Goal: Information Seeking & Learning: Learn about a topic

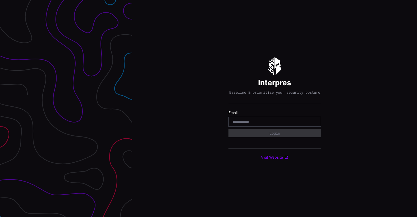
click at [255, 124] on input "email" at bounding box center [275, 122] width 84 height 5
type input "**********"
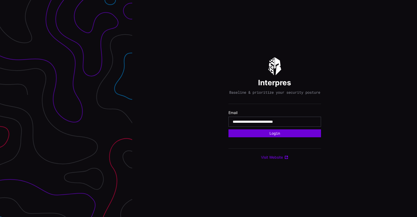
click at [269, 134] on button "Login" at bounding box center [274, 134] width 93 height 8
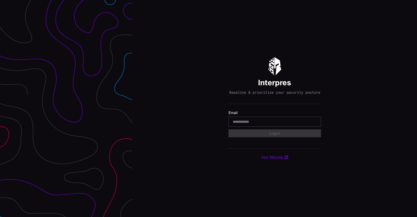
click at [242, 124] on input "email" at bounding box center [275, 122] width 84 height 5
type input "**********"
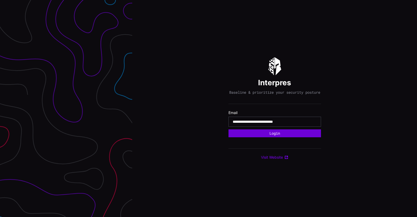
click at [273, 136] on button "Login" at bounding box center [274, 134] width 93 height 8
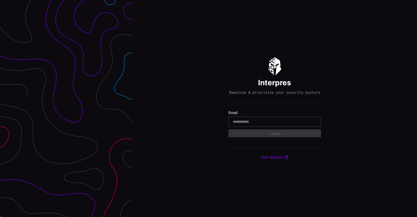
click at [254, 124] on input "email" at bounding box center [275, 122] width 84 height 5
type input "**********"
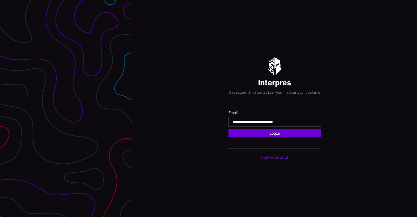
click at [254, 136] on button "Login" at bounding box center [274, 134] width 93 height 8
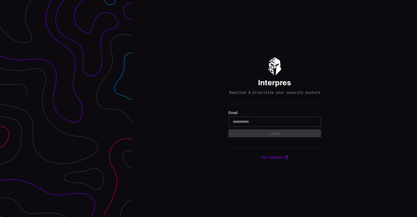
click at [253, 124] on input "email" at bounding box center [275, 122] width 84 height 5
type input "**********"
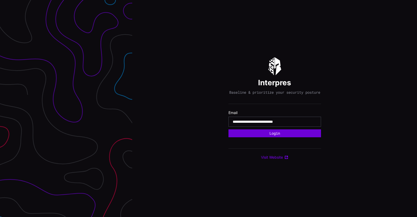
click at [259, 135] on button "Login" at bounding box center [274, 134] width 93 height 8
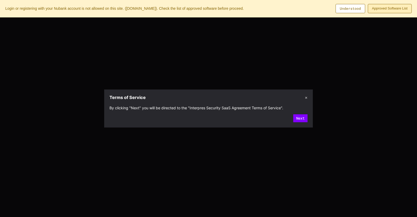
click at [394, 9] on link "Approved Software List" at bounding box center [390, 8] width 44 height 9
click at [347, 5] on button "Understood" at bounding box center [351, 8] width 30 height 9
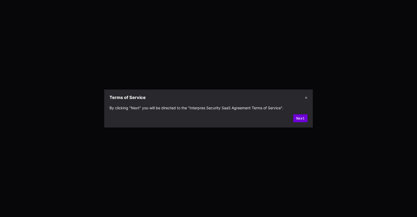
click at [305, 119] on button "Next" at bounding box center [300, 119] width 14 height 8
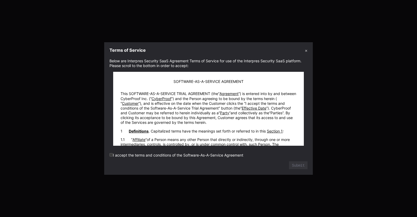
click at [139, 155] on label "I accept the terms and conditions of the Software-As-A-Service Agreement" at bounding box center [176, 155] width 134 height 4
click at [113, 154] on label "I accept the terms and conditions of the Software-As-A-Service Agreement" at bounding box center [176, 155] width 134 height 4
click at [283, 162] on div "Submit" at bounding box center [208, 166] width 198 height 8
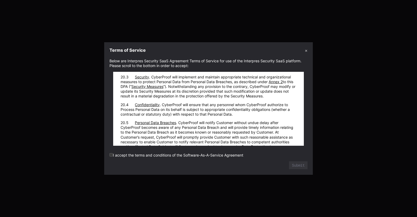
scroll to position [6730, 0]
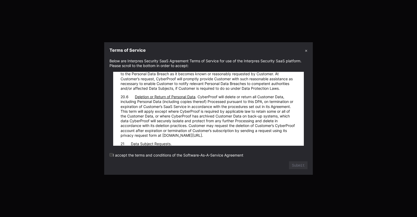
click at [112, 157] on label "I accept the terms and conditions of the Software-As-A-Service Agreement" at bounding box center [176, 155] width 134 height 4
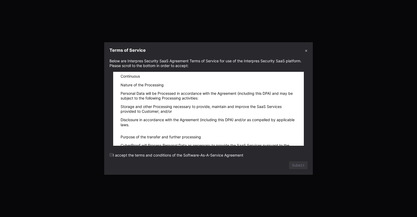
scroll to position [8620, 0]
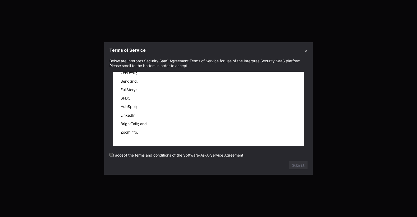
click at [111, 156] on section "Below are Interpres Security SaaS Agreement Terms of Service for use of the Int…" at bounding box center [208, 115] width 209 height 119
click at [306, 165] on button "Submit" at bounding box center [298, 166] width 19 height 8
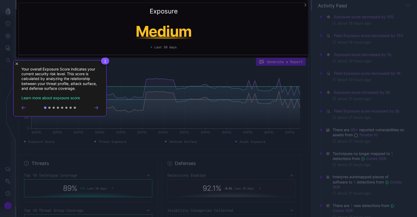
click at [18, 64] on div "1 Your overall Exposure Score indicates your current security risk level. This …" at bounding box center [59, 88] width 93 height 56
click at [15, 63] on div "1 Your overall Exposure Score indicates your current security risk level. This …" at bounding box center [59, 88] width 93 height 56
click at [16, 63] on icon "Close Tour" at bounding box center [17, 64] width 2 height 2
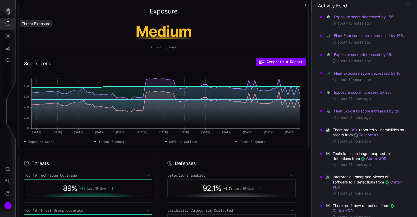
click at [9, 27] on button "Threat Exposure" at bounding box center [7, 24] width 15 height 12
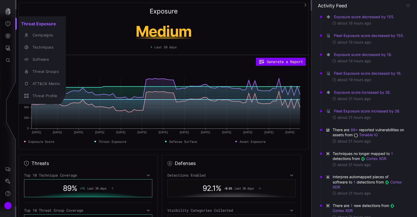
click at [8, 33] on div at bounding box center [208, 108] width 417 height 217
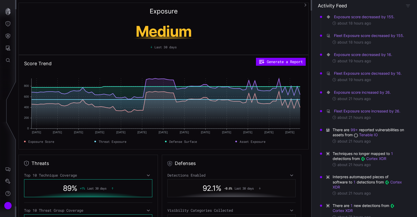
click at [7, 35] on div "Threat Exposure Campaigns Techniques Software Threat Groups ATT&CK Matrix Threa…" at bounding box center [209, 108] width 415 height 217
click at [7, 45] on button "Attack Surface" at bounding box center [7, 48] width 15 height 12
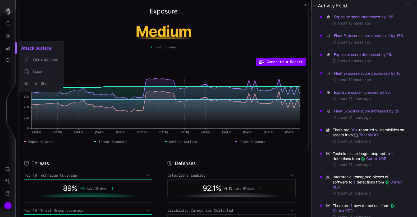
click at [6, 29] on div at bounding box center [208, 108] width 417 height 217
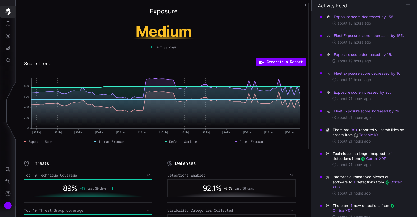
click at [7, 12] on icon "button" at bounding box center [7, 11] width 5 height 7
click at [9, 24] on icon "Threat Exposure" at bounding box center [7, 23] width 5 height 5
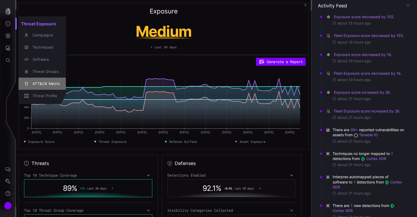
click at [49, 82] on div "ATT&CK Matrix" at bounding box center [45, 84] width 30 height 7
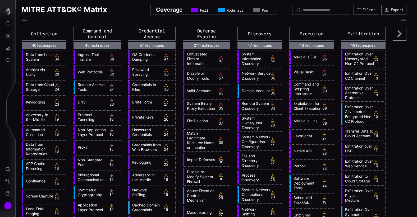
click at [399, 39] on icon at bounding box center [400, 34] width 14 height 14
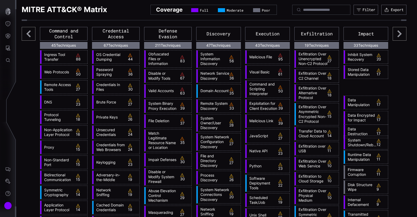
click at [397, 37] on icon at bounding box center [400, 34] width 14 height 14
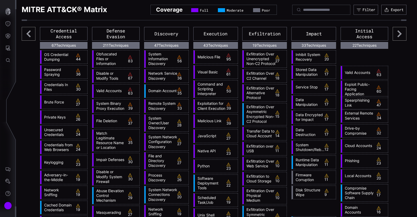
click at [397, 37] on icon at bounding box center [400, 34] width 14 height 14
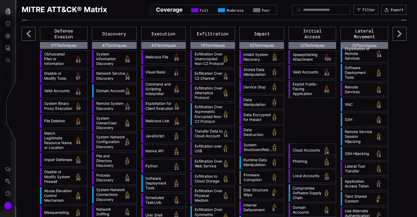
click at [397, 37] on icon at bounding box center [400, 34] width 14 height 14
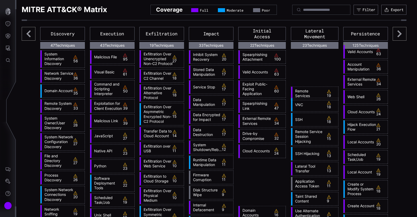
click at [397, 37] on icon at bounding box center [400, 34] width 14 height 14
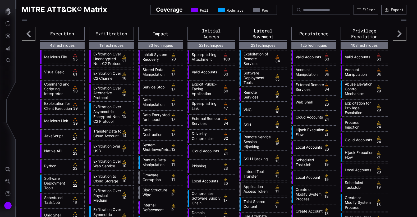
click at [32, 35] on icon at bounding box center [29, 34] width 14 height 14
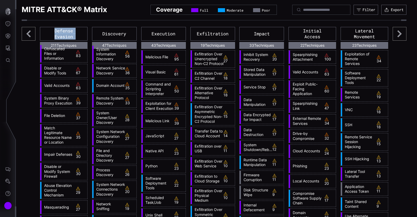
click at [32, 35] on icon at bounding box center [29, 34] width 14 height 14
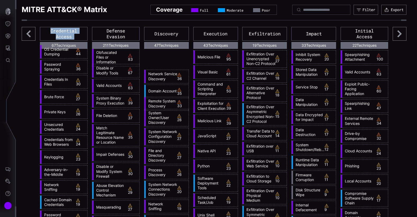
click at [32, 35] on icon at bounding box center [29, 34] width 14 height 14
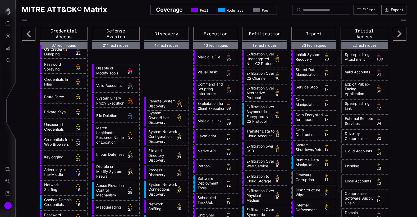
click at [32, 35] on icon at bounding box center [29, 34] width 14 height 14
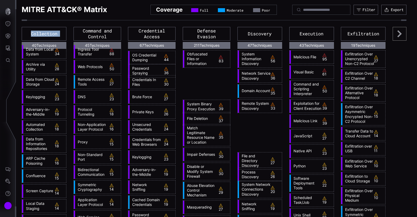
click at [32, 35] on div "Collection" at bounding box center [44, 34] width 45 height 14
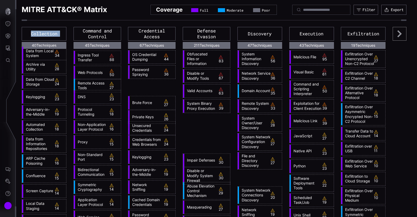
click at [32, 35] on div "Collection" at bounding box center [44, 34] width 45 height 14
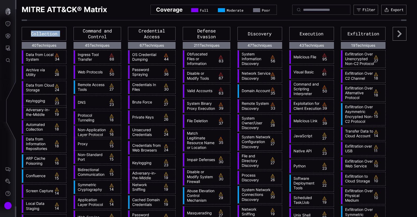
click at [32, 35] on div "Collection" at bounding box center [44, 34] width 45 height 14
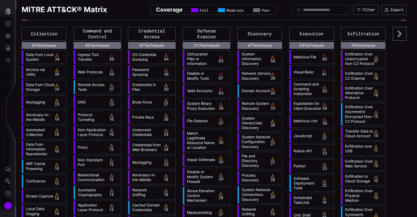
click at [368, 11] on div "Filter" at bounding box center [369, 9] width 13 height 5
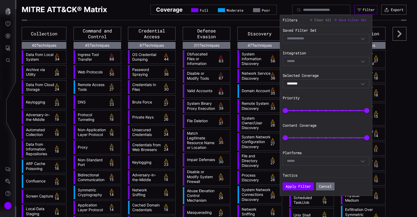
click at [364, 10] on div "Filter" at bounding box center [369, 9] width 12 height 4
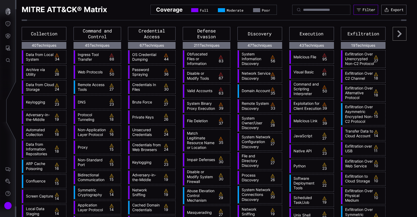
click at [364, 10] on div "Filter" at bounding box center [369, 9] width 13 height 5
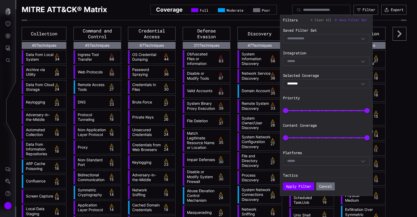
click at [363, 40] on div "Select Filter" at bounding box center [326, 38] width 87 height 9
click at [361, 39] on icon "button" at bounding box center [363, 38] width 5 height 5
click at [356, 64] on div "Select" at bounding box center [326, 61] width 87 height 9
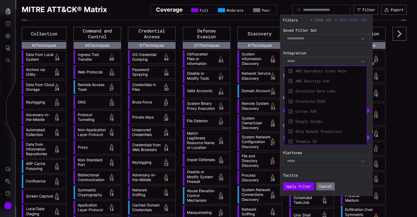
click at [361, 62] on icon "button" at bounding box center [363, 62] width 4 height 2
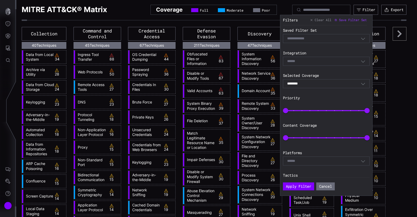
click at [361, 84] on icon "button" at bounding box center [363, 84] width 4 height 2
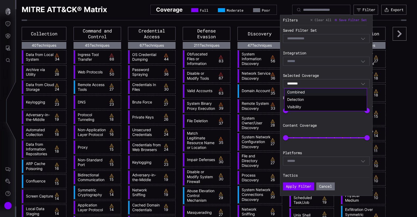
click at [361, 84] on icon "button" at bounding box center [363, 83] width 5 height 5
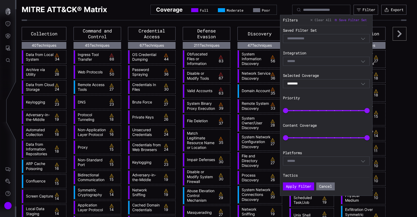
click at [360, 73] on label "Selected Coverage" at bounding box center [326, 75] width 87 height 5
click at [360, 66] on div "Saved Filter Set Select Filter Integration Select Selected Coverage ******** Co…" at bounding box center [327, 101] width 89 height 152
click at [361, 62] on icon "button" at bounding box center [363, 61] width 5 height 5
click at [360, 53] on label "Integration" at bounding box center [326, 53] width 87 height 5
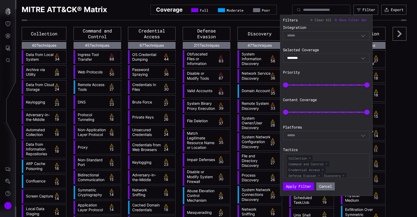
scroll to position [72, 0]
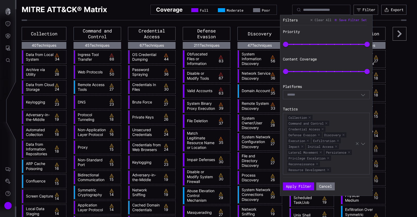
click at [360, 92] on div "Select" at bounding box center [326, 94] width 87 height 9
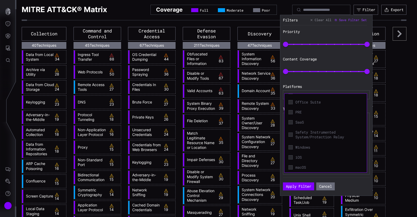
scroll to position [193, 0]
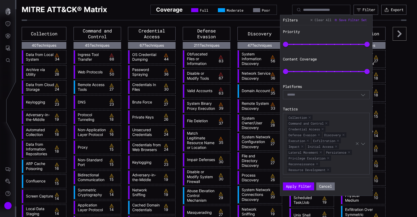
click at [352, 84] on label "Platforms" at bounding box center [326, 86] width 87 height 5
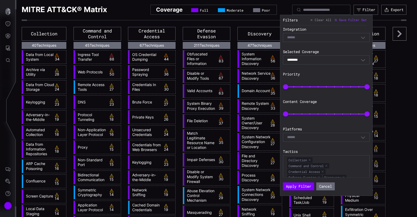
scroll to position [24, 0]
click at [341, 59] on div "******** Combined" at bounding box center [324, 60] width 74 height 5
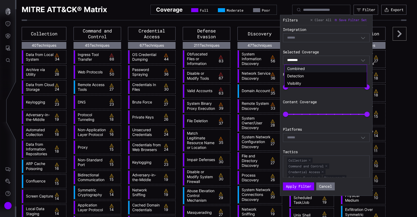
click at [341, 59] on div "******** Combined" at bounding box center [324, 60] width 74 height 5
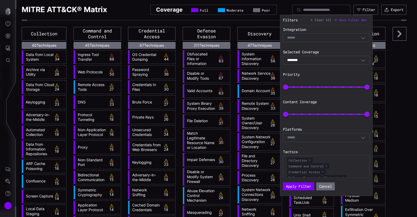
click at [354, 40] on div "Select" at bounding box center [326, 37] width 87 height 9
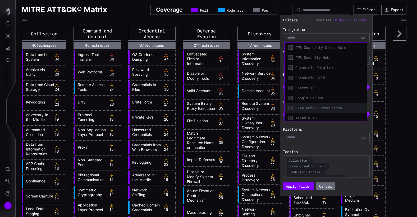
click at [332, 109] on span "Okta Nubank Production" at bounding box center [328, 108] width 67 height 5
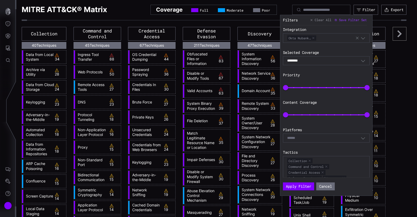
click at [362, 31] on label "Integration" at bounding box center [326, 29] width 87 height 5
click at [298, 188] on button "Apply Filter" at bounding box center [298, 187] width 31 height 8
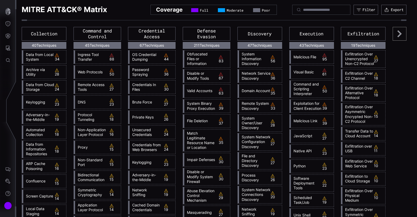
click at [397, 35] on icon at bounding box center [399, 33] width 4 height 7
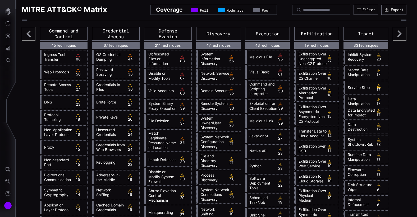
click at [397, 35] on icon at bounding box center [399, 33] width 4 height 7
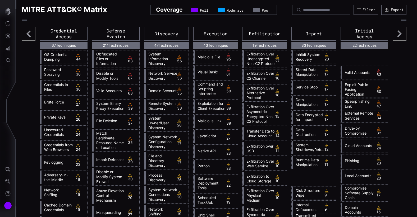
click at [397, 35] on icon at bounding box center [399, 33] width 4 height 7
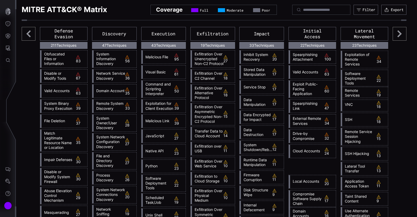
click at [397, 35] on icon at bounding box center [399, 33] width 4 height 7
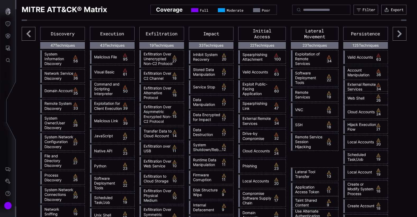
click at [397, 35] on icon at bounding box center [399, 33] width 4 height 7
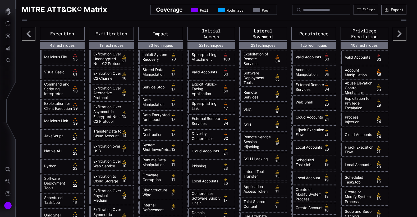
click at [397, 35] on icon at bounding box center [399, 33] width 4 height 7
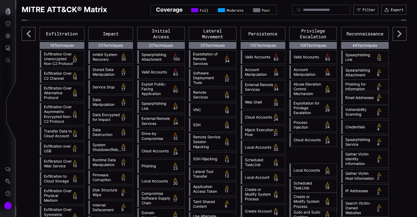
click at [397, 35] on icon at bounding box center [399, 33] width 4 height 7
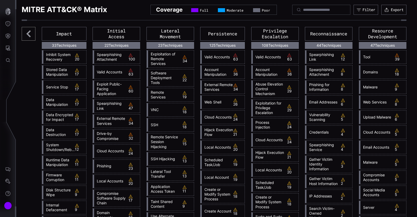
click at [35, 35] on icon at bounding box center [29, 34] width 14 height 14
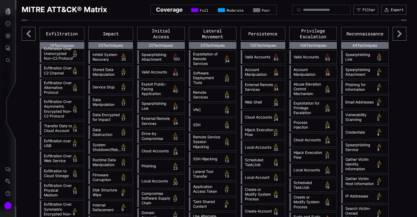
click at [33, 35] on icon at bounding box center [29, 34] width 14 height 14
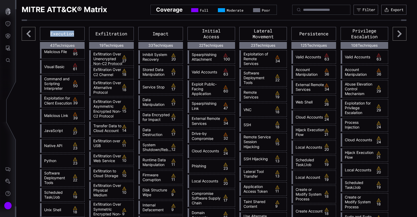
click at [33, 35] on icon at bounding box center [29, 34] width 14 height 14
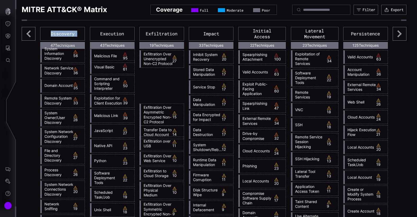
click at [33, 35] on icon at bounding box center [29, 34] width 14 height 14
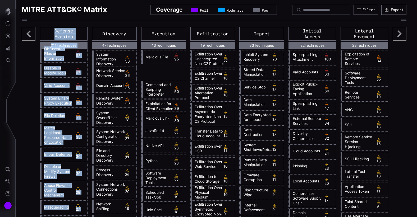
click at [33, 35] on icon at bounding box center [29, 34] width 14 height 14
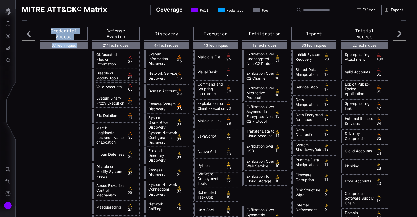
click at [33, 35] on icon at bounding box center [29, 34] width 14 height 14
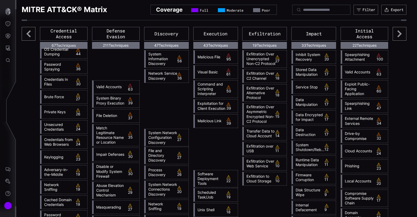
click at [33, 35] on icon at bounding box center [29, 34] width 14 height 14
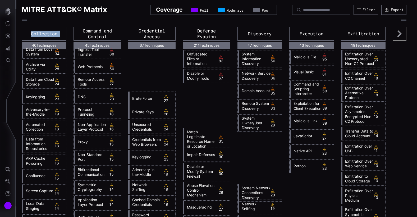
click at [33, 36] on div "Collection" at bounding box center [44, 34] width 45 height 14
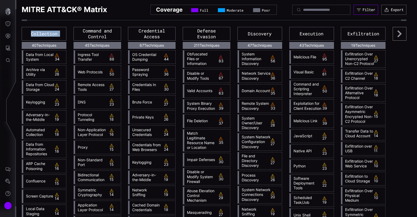
click at [362, 13] on button "Filter" at bounding box center [366, 10] width 25 height 10
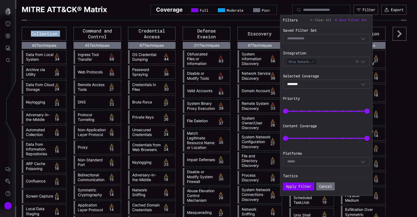
click at [355, 61] on icon "button" at bounding box center [357, 62] width 4 height 4
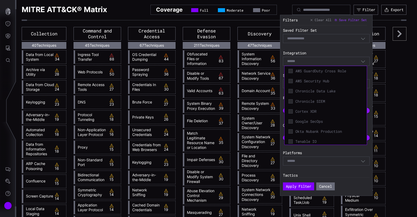
click at [361, 61] on icon "button" at bounding box center [363, 61] width 5 height 5
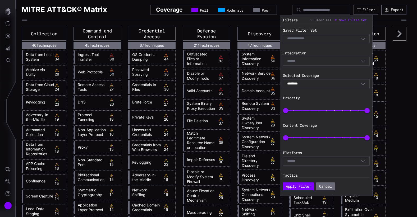
click at [361, 61] on icon "button" at bounding box center [363, 61] width 5 height 5
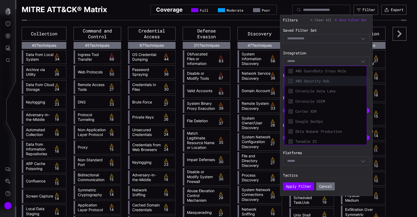
click at [312, 81] on span "AWS Security Hub" at bounding box center [328, 81] width 67 height 5
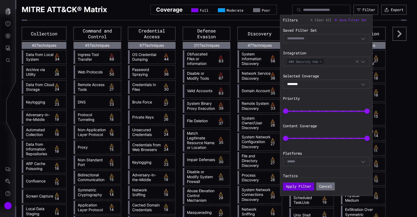
click at [299, 185] on button "Apply Filter" at bounding box center [298, 187] width 31 height 8
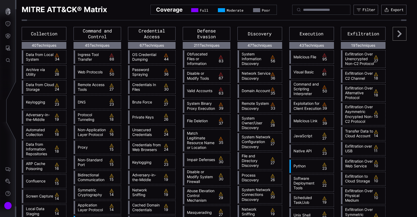
click at [393, 38] on icon at bounding box center [400, 34] width 14 height 14
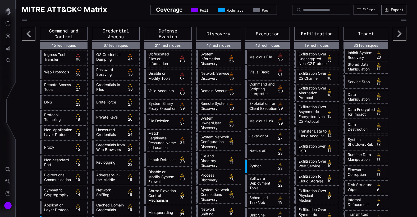
click at [393, 38] on icon at bounding box center [400, 34] width 14 height 14
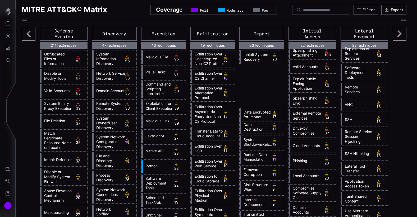
click at [393, 38] on icon at bounding box center [400, 34] width 14 height 14
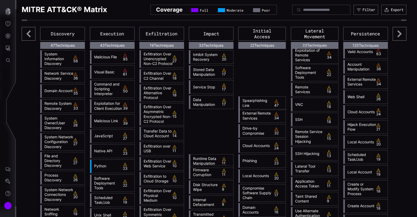
click at [393, 38] on icon at bounding box center [400, 34] width 14 height 14
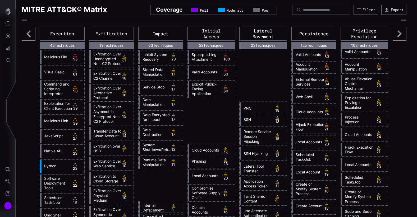
click at [393, 38] on icon at bounding box center [400, 34] width 14 height 14
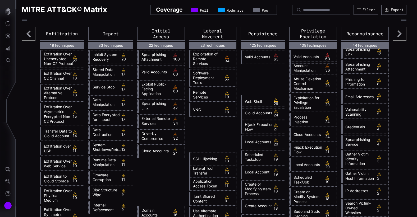
click at [393, 38] on icon at bounding box center [400, 34] width 14 height 14
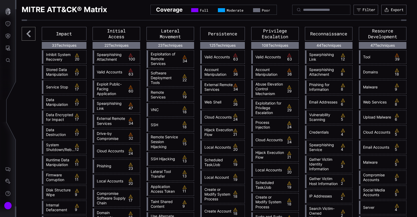
click at [323, 61] on link "Spearphishing Link" at bounding box center [321, 57] width 31 height 10
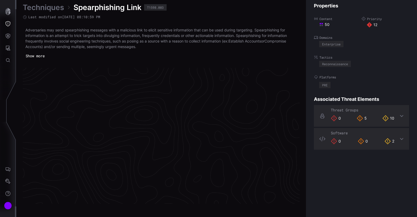
scroll to position [1124, 260]
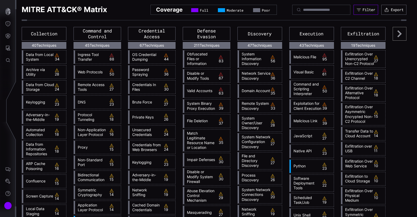
click at [356, 11] on icon "button" at bounding box center [358, 9] width 5 height 5
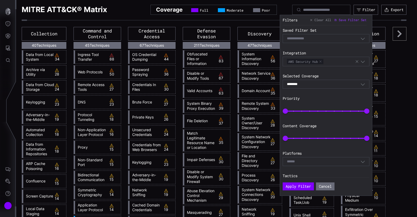
click at [356, 63] on icon "button" at bounding box center [357, 61] width 3 height 3
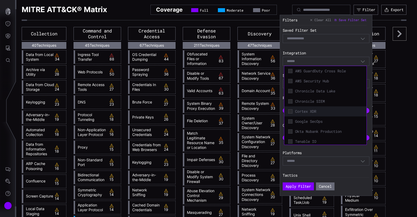
scroll to position [1, 0]
click at [291, 110] on icon at bounding box center [290, 110] width 4 height 4
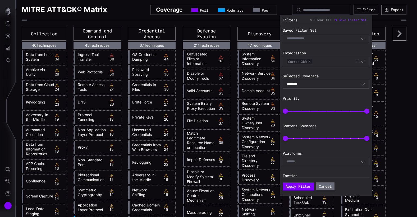
click at [305, 161] on div "Select" at bounding box center [324, 161] width 74 height 5
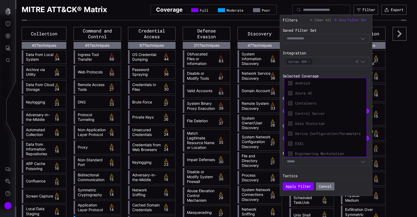
click at [315, 162] on div "Select" at bounding box center [324, 161] width 74 height 5
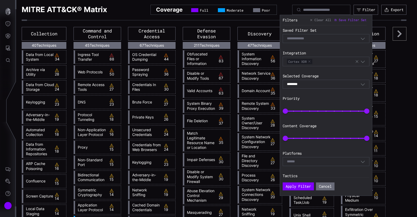
scroll to position [73, 0]
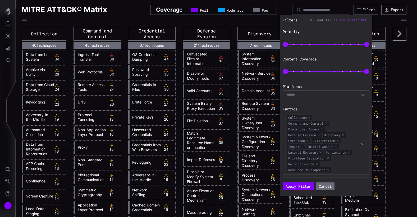
click at [364, 90] on div "Select" at bounding box center [326, 94] width 87 height 9
click at [299, 190] on button "Apply Filter" at bounding box center [298, 187] width 31 height 8
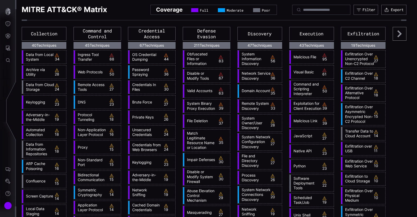
click at [401, 40] on icon at bounding box center [400, 34] width 14 height 14
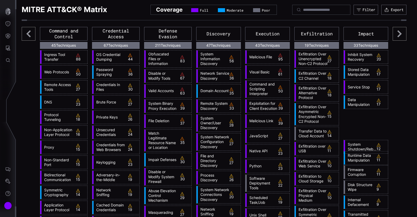
click at [401, 40] on icon at bounding box center [400, 34] width 14 height 14
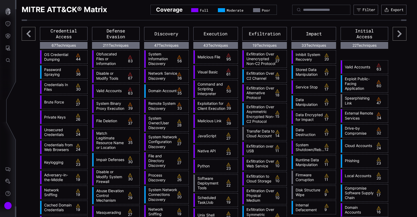
click at [400, 39] on icon at bounding box center [400, 34] width 14 height 14
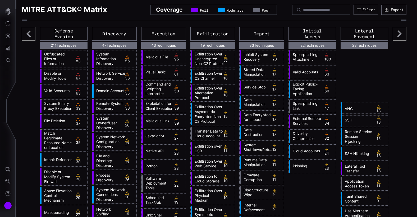
click at [400, 39] on icon at bounding box center [400, 34] width 14 height 14
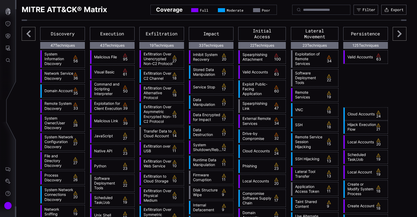
click at [400, 39] on icon at bounding box center [400, 34] width 14 height 14
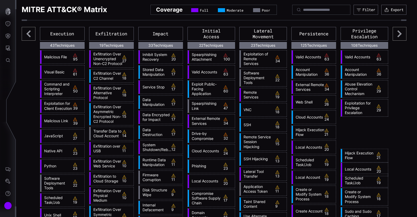
click at [400, 39] on icon at bounding box center [400, 34] width 14 height 14
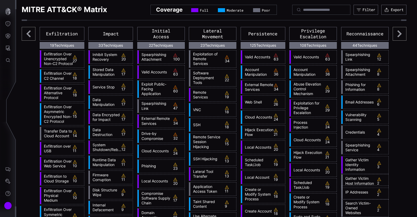
click at [400, 39] on icon at bounding box center [400, 34] width 14 height 14
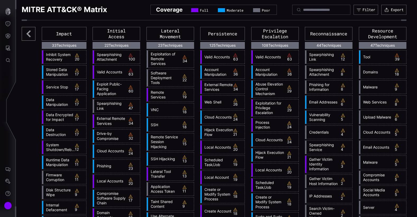
click at [32, 32] on icon at bounding box center [29, 34] width 14 height 14
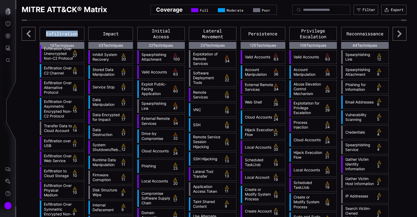
click at [32, 32] on icon at bounding box center [29, 34] width 14 height 14
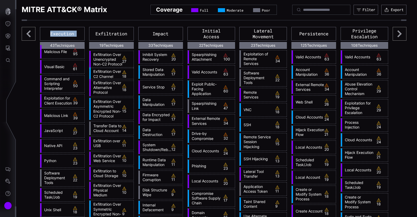
click at [32, 32] on icon at bounding box center [29, 34] width 14 height 14
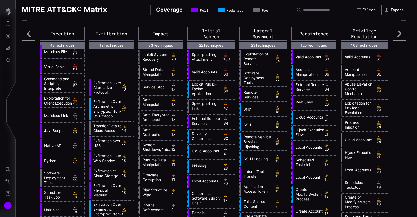
click at [32, 32] on icon at bounding box center [29, 34] width 14 height 14
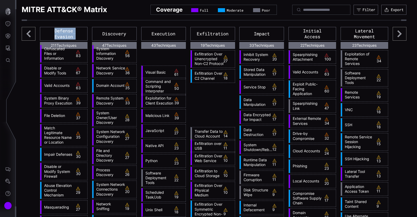
click at [32, 32] on icon at bounding box center [29, 34] width 14 height 14
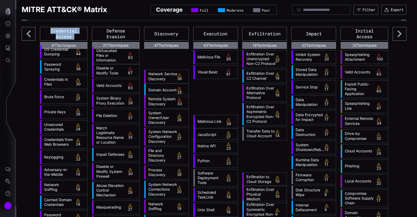
click at [32, 32] on icon at bounding box center [29, 34] width 14 height 14
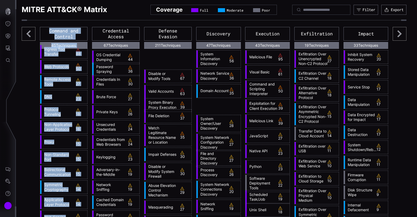
click at [32, 32] on icon at bounding box center [29, 34] width 14 height 14
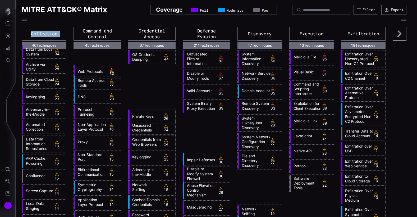
click at [32, 32] on div "Collection" at bounding box center [44, 34] width 45 height 14
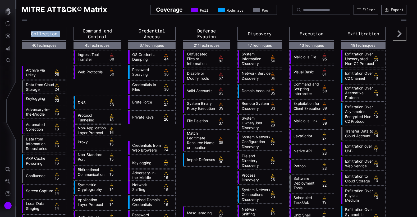
click at [32, 32] on div "Collection" at bounding box center [44, 34] width 45 height 14
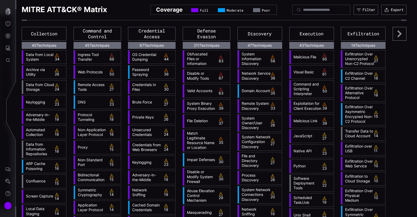
click at [304, 60] on div "Malicious File 95" at bounding box center [312, 57] width 44 height 13
drag, startPoint x: 320, startPoint y: 55, endPoint x: 312, endPoint y: 56, distance: 8.0
click at [322, 55] on icon at bounding box center [324, 55] width 4 height 4
click at [309, 57] on link "Malicious File" at bounding box center [306, 57] width 31 height 5
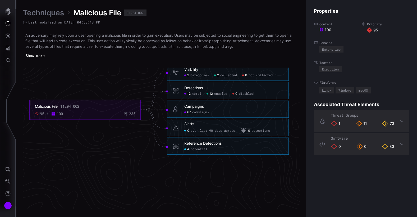
scroll to position [1133, 260]
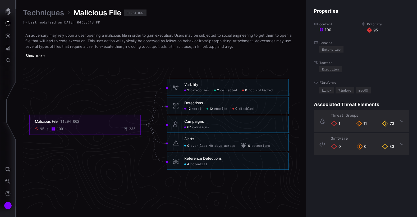
click at [399, 119] on div "Threat Groups 1 11 73" at bounding box center [361, 122] width 95 height 22
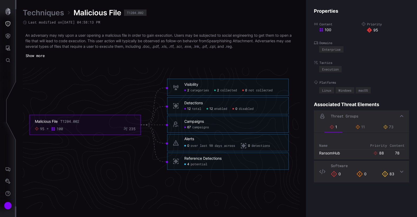
click at [400, 118] on icon at bounding box center [402, 116] width 4 height 4
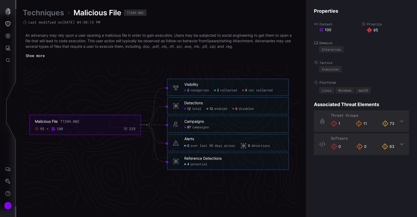
click at [400, 141] on div "Software 0 0 83" at bounding box center [361, 145] width 95 height 22
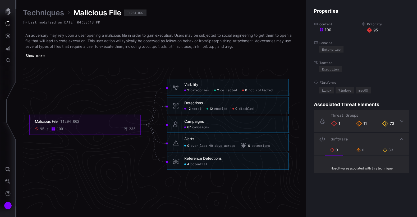
click at [400, 141] on div "Software" at bounding box center [361, 140] width 95 height 12
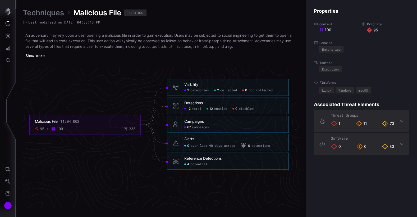
click at [400, 122] on icon at bounding box center [402, 121] width 4 height 4
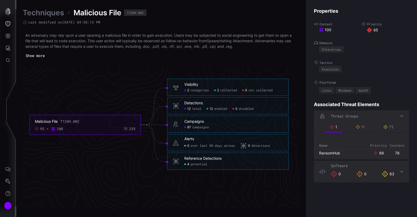
click at [400, 117] on icon at bounding box center [402, 116] width 4 height 4
